Goal: Task Accomplishment & Management: Complete application form

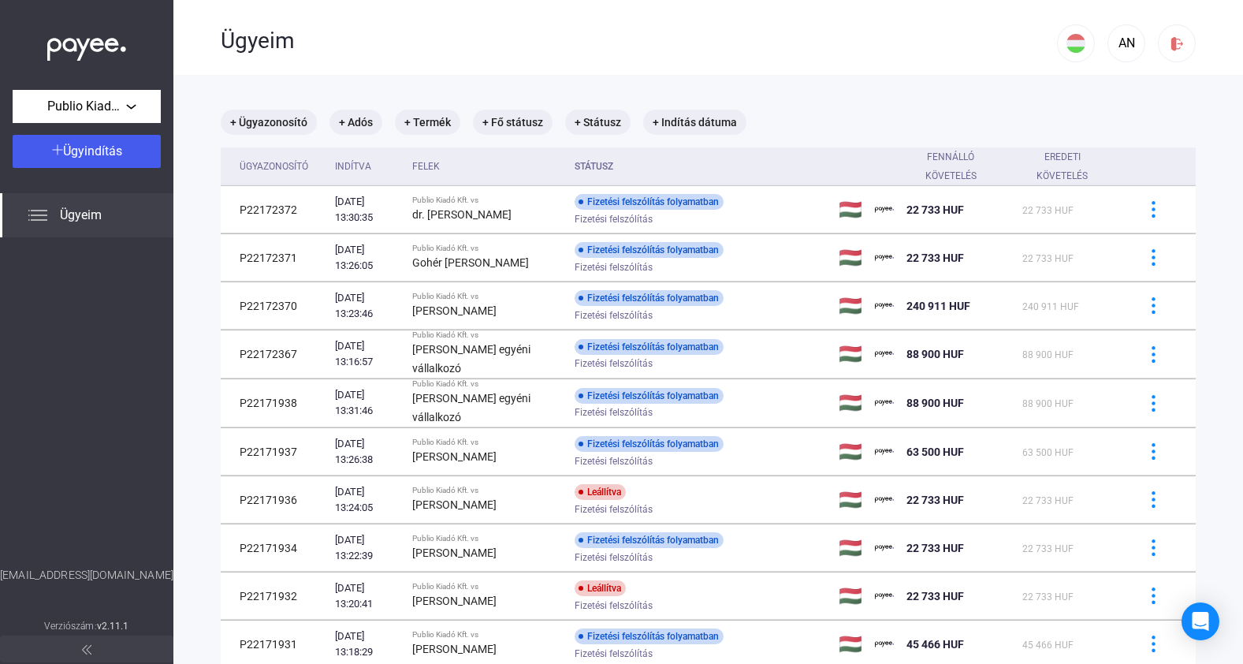
click at [99, 214] on span "Ügyeim" at bounding box center [81, 215] width 42 height 19
click at [85, 205] on div "Ügyeim" at bounding box center [86, 215] width 173 height 44
click at [90, 154] on span "Ügyindítás" at bounding box center [92, 150] width 59 height 15
